Goal: Book appointment/travel/reservation

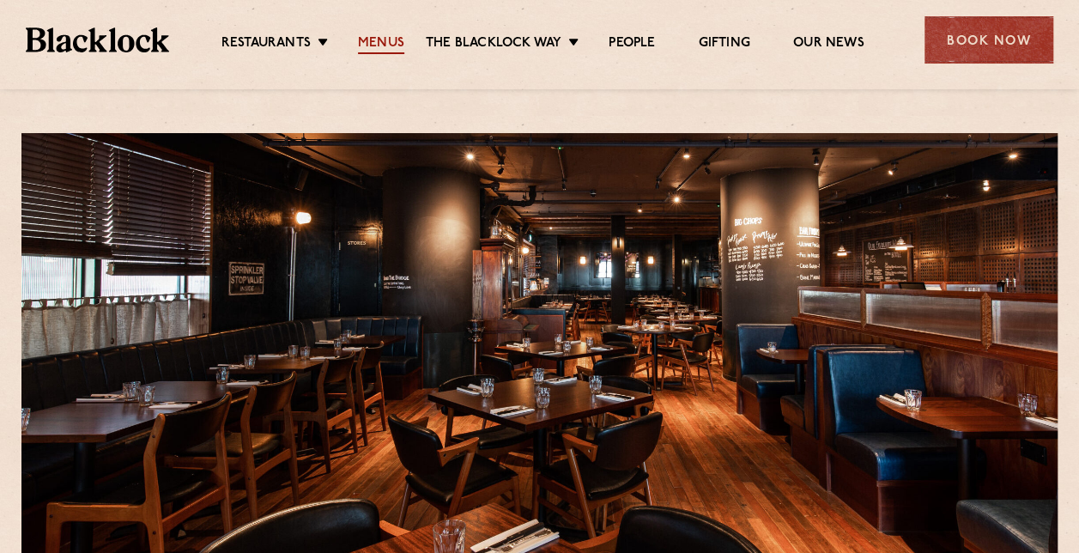
click at [383, 36] on link "Menus" at bounding box center [381, 44] width 46 height 19
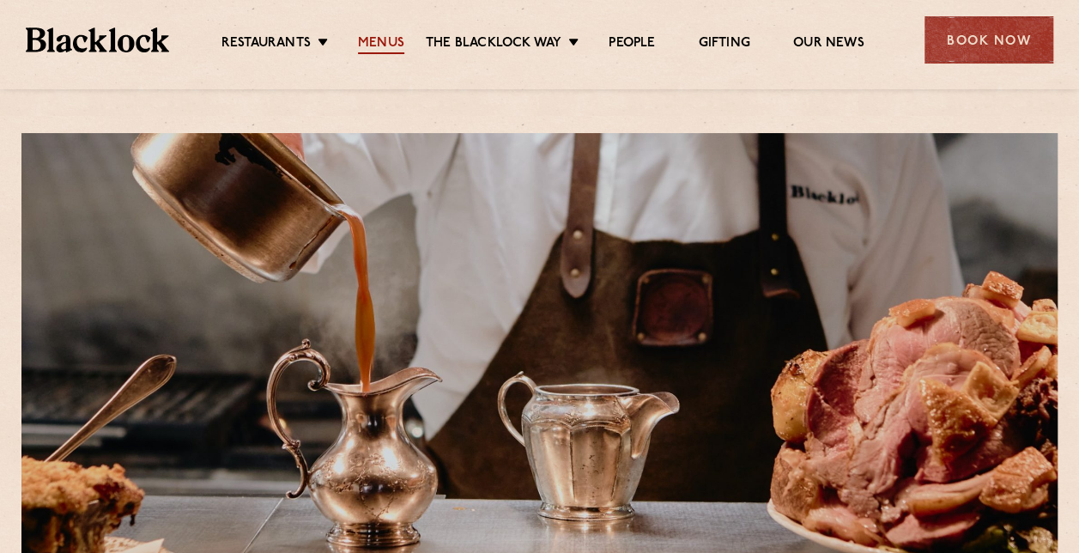
click at [379, 46] on link "Menus" at bounding box center [381, 44] width 46 height 19
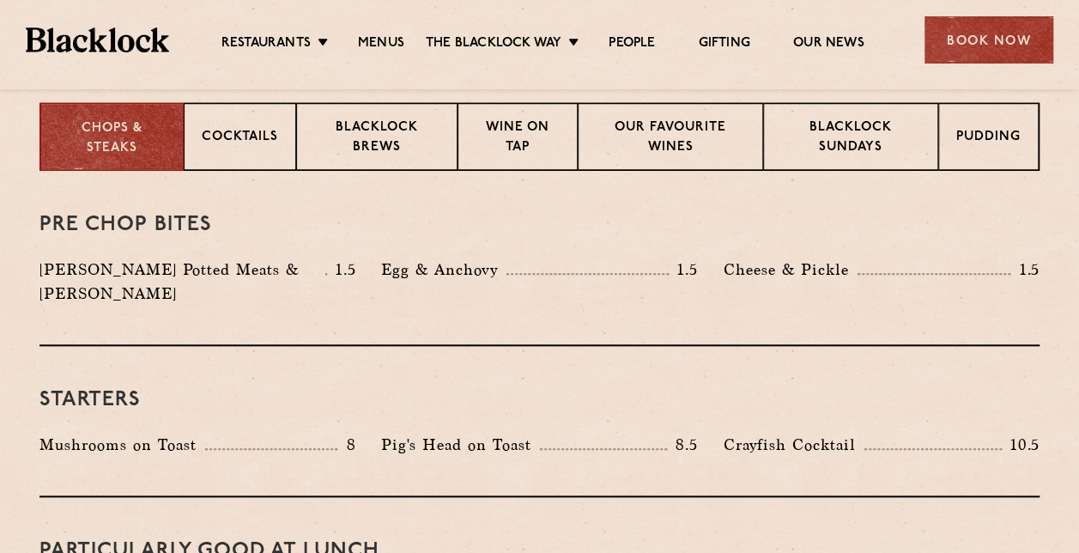
scroll to position [684, 0]
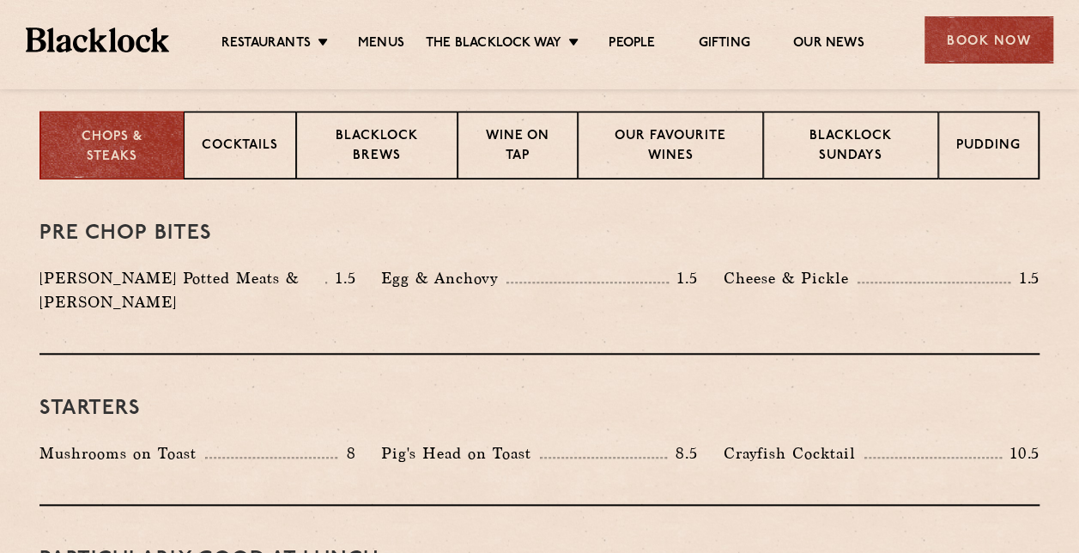
click at [261, 163] on div "Cocktails" at bounding box center [240, 145] width 112 height 69
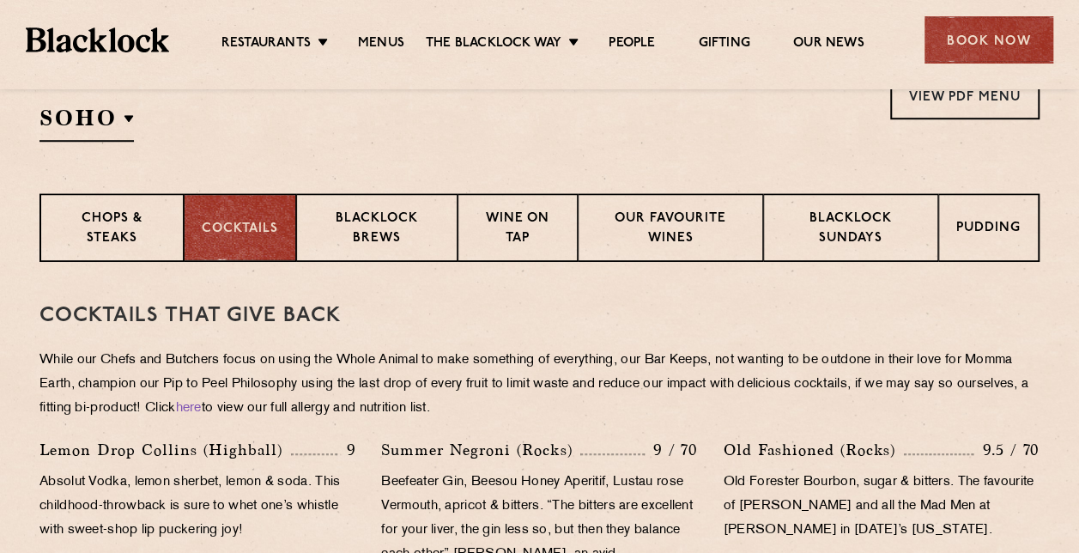
scroll to position [601, 0]
click at [407, 258] on div "Blacklock Brews" at bounding box center [376, 228] width 161 height 69
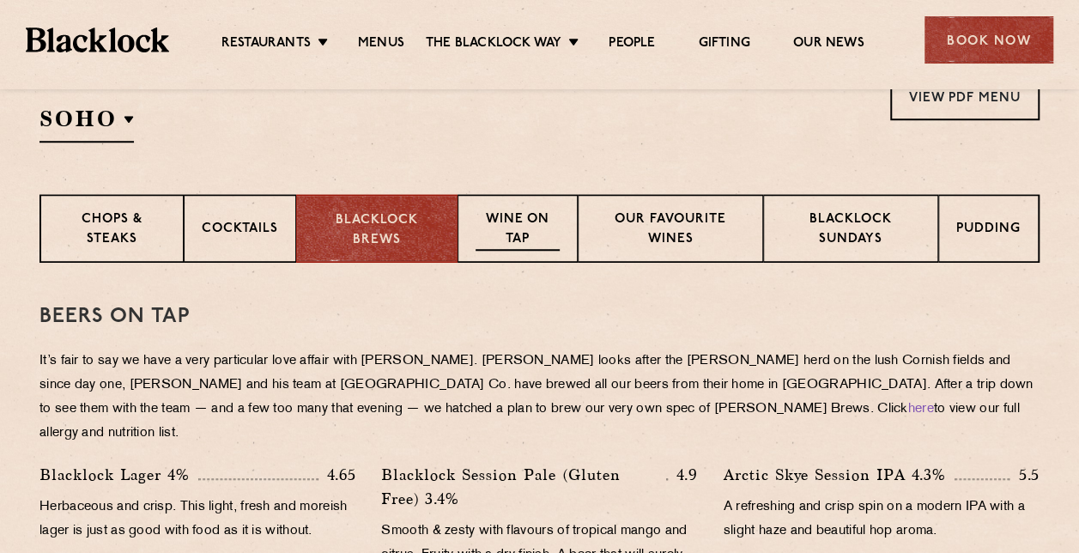
click at [520, 244] on p "Wine on Tap" at bounding box center [518, 230] width 84 height 40
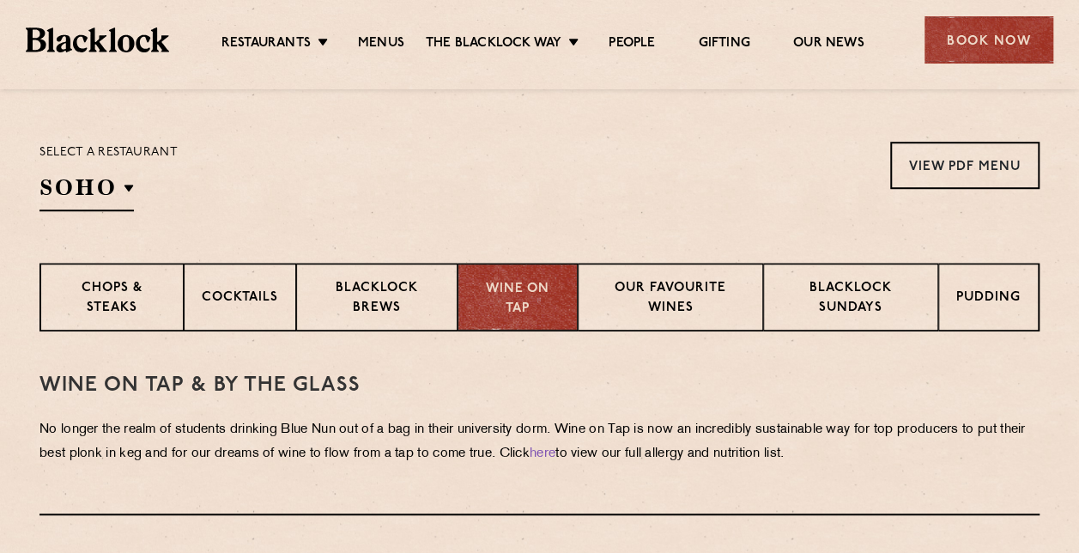
scroll to position [532, 0]
click at [699, 312] on p "Our favourite wines" at bounding box center [670, 299] width 149 height 40
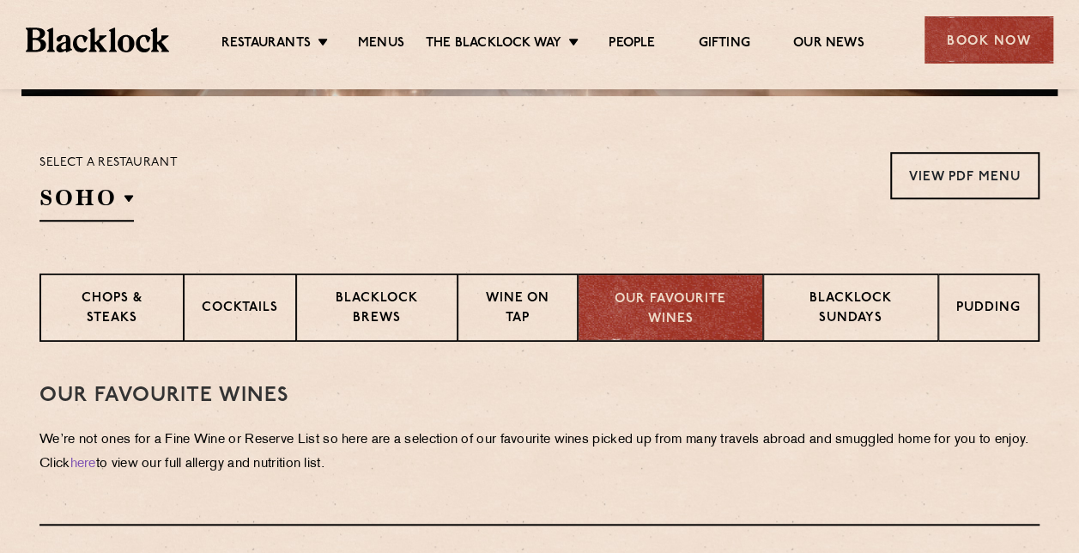
scroll to position [517, 0]
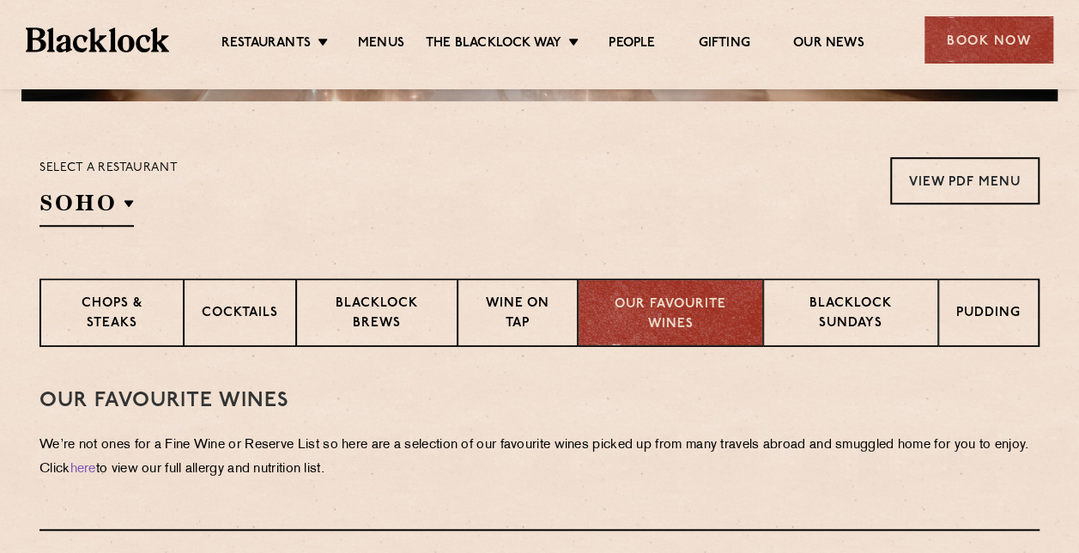
click at [839, 324] on p "Blacklock Sundays" at bounding box center [850, 314] width 139 height 40
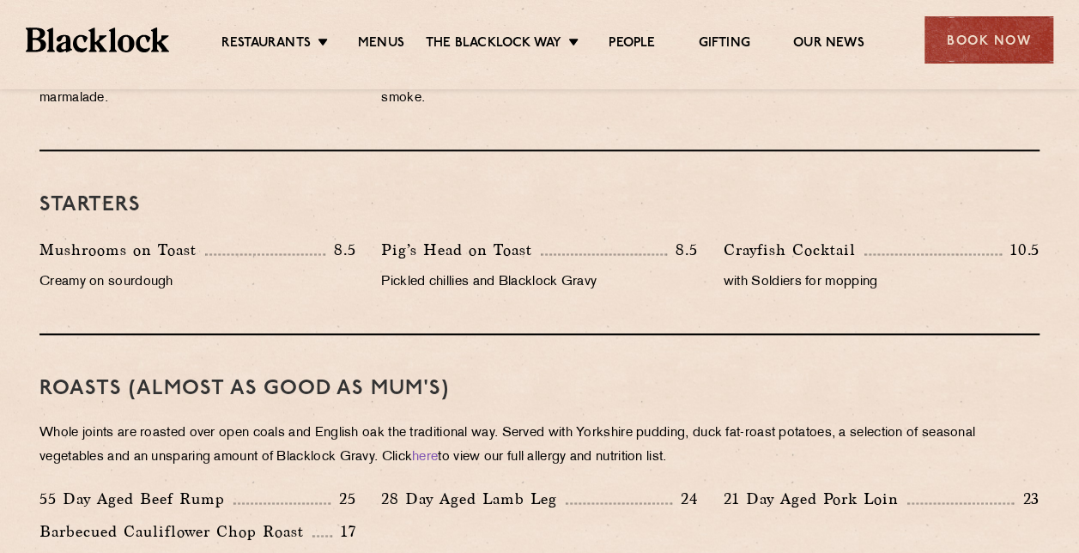
scroll to position [981, 0]
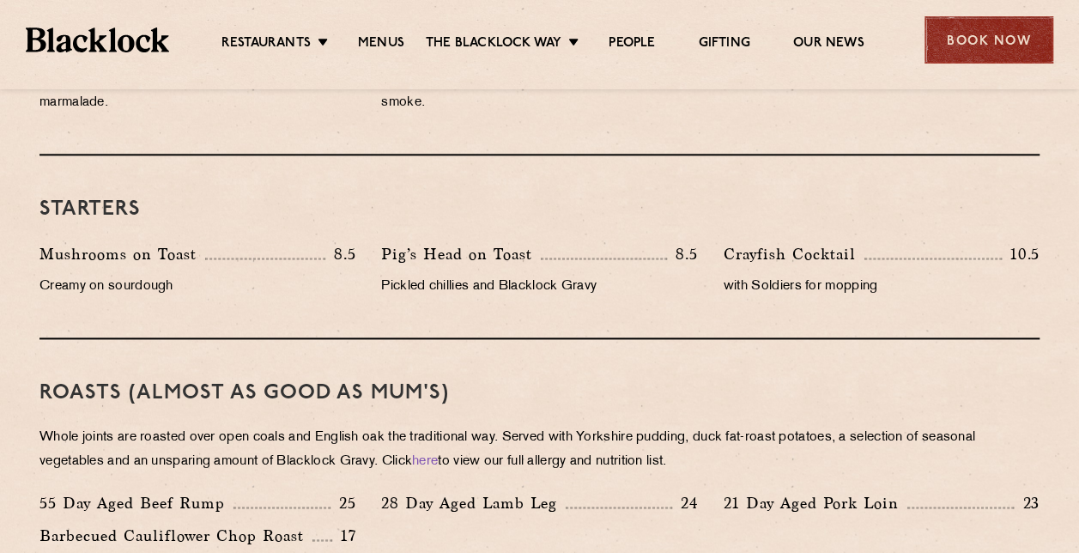
click at [978, 41] on div "Book Now" at bounding box center [989, 39] width 129 height 47
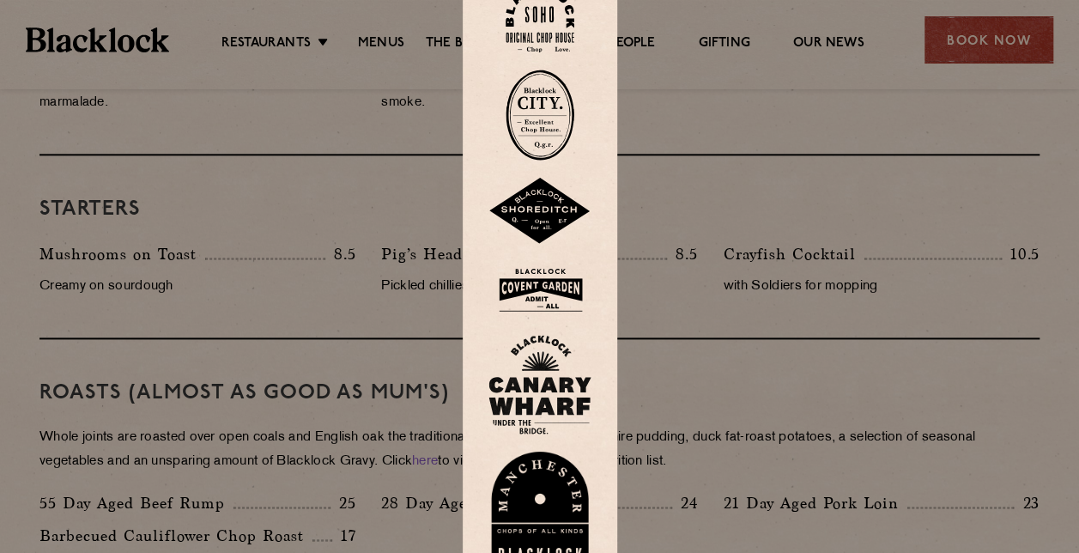
click at [550, 370] on img at bounding box center [539, 385] width 103 height 100
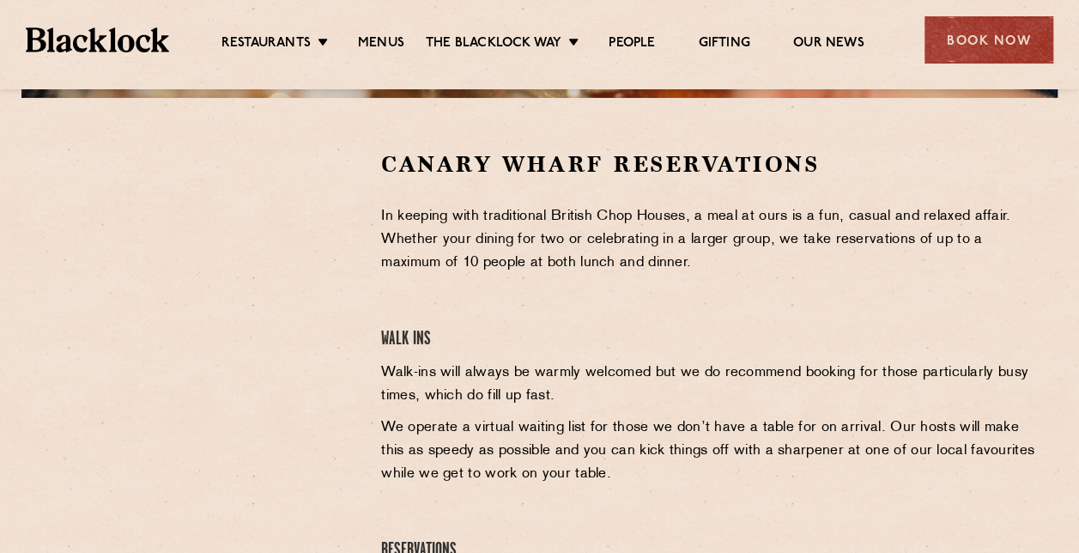
scroll to position [524, 0]
